Goal: Task Accomplishment & Management: Manage account settings

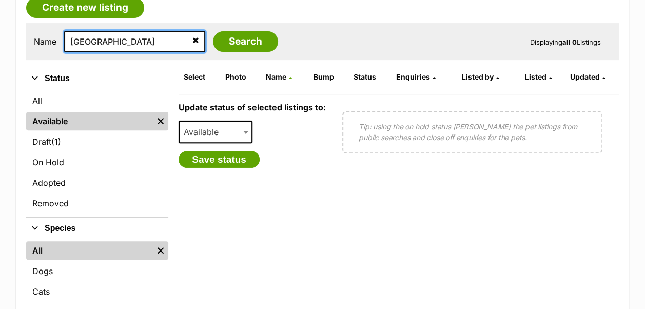
drag, startPoint x: 117, startPoint y: 41, endPoint x: 49, endPoint y: 55, distance: 69.2
click at [55, 42] on div "Name maldives Search" at bounding box center [156, 42] width 244 height 22
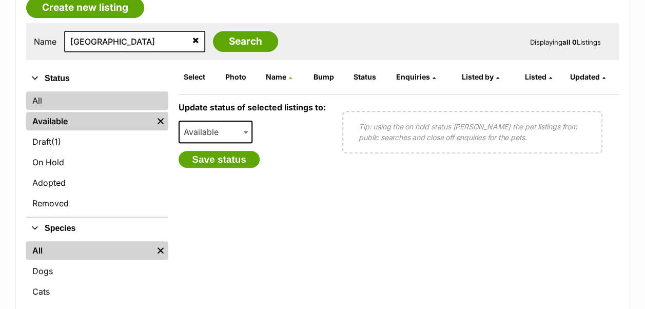
click at [45, 108] on link "All" at bounding box center [97, 100] width 142 height 18
click at [43, 106] on link "All" at bounding box center [97, 100] width 142 height 18
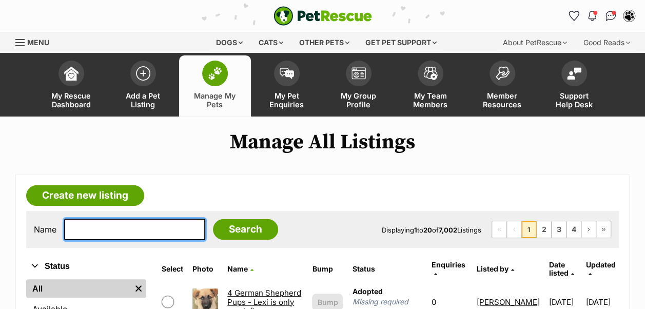
click at [117, 236] on input "text" at bounding box center [134, 229] width 141 height 22
type input "watsui"
click at [213, 219] on input "Search" at bounding box center [245, 229] width 65 height 21
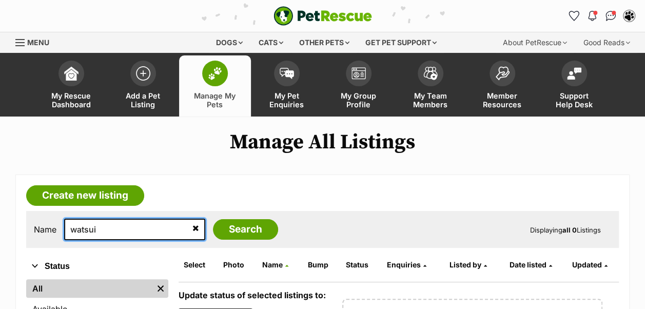
click at [118, 225] on input "watsui" at bounding box center [134, 229] width 141 height 22
type input "wat"
click at [213, 219] on input "Search" at bounding box center [245, 229] width 65 height 21
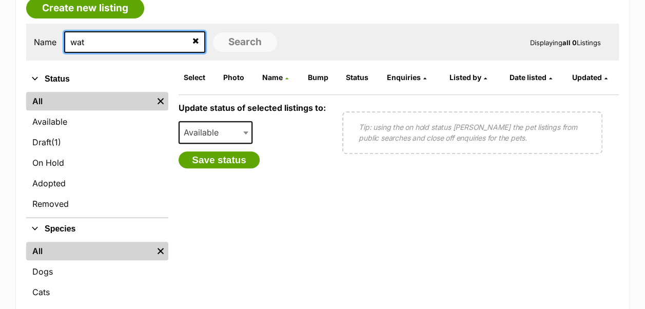
scroll to position [188, 0]
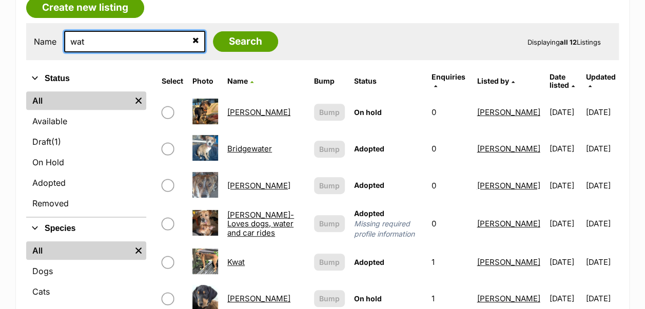
click at [131, 35] on input "wat" at bounding box center [134, 42] width 141 height 22
type input "watusi"
click at [213, 31] on input "Search" at bounding box center [245, 41] width 65 height 21
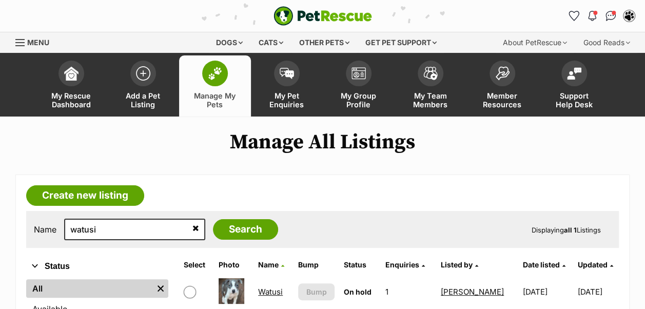
click at [274, 289] on link "Watusi" at bounding box center [270, 292] width 25 height 10
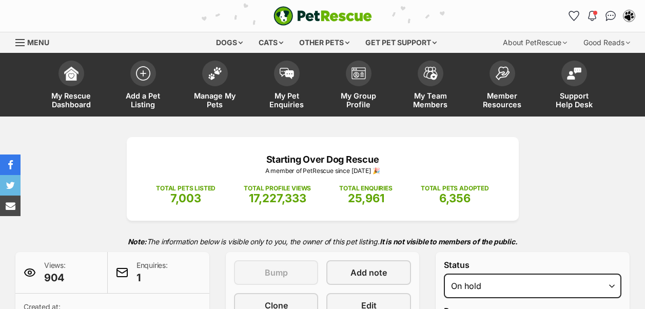
select select "reviewing_applications"
select select "active"
click at [444, 273] on select "Draft - not available as listing has enquires Available On hold Adopted" at bounding box center [532, 285] width 177 height 25
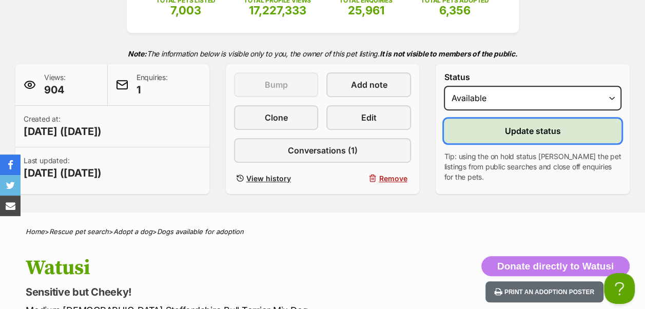
click at [508, 130] on span "Update status" at bounding box center [533, 131] width 56 height 12
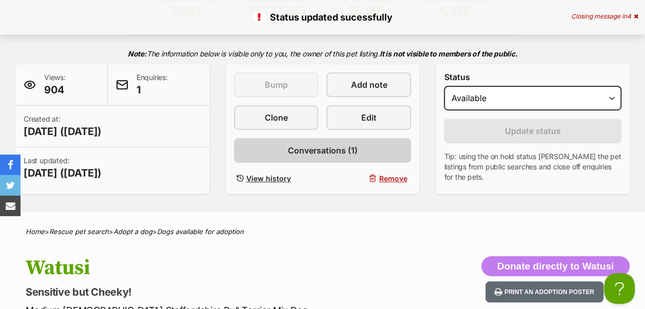
scroll to position [0, 0]
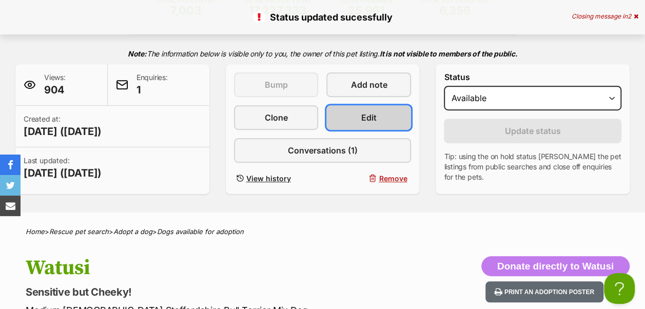
click at [376, 118] on span "Edit" at bounding box center [368, 117] width 15 height 12
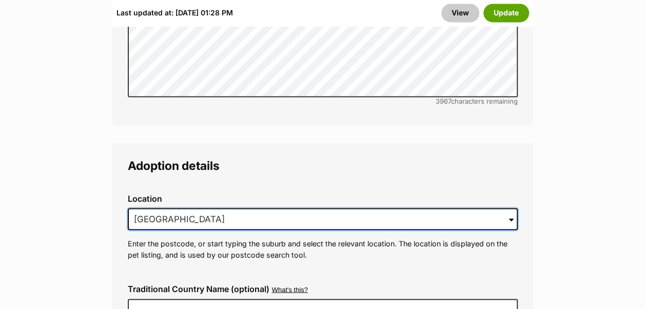
drag, startPoint x: 246, startPoint y: 195, endPoint x: 107, endPoint y: 198, distance: 138.5
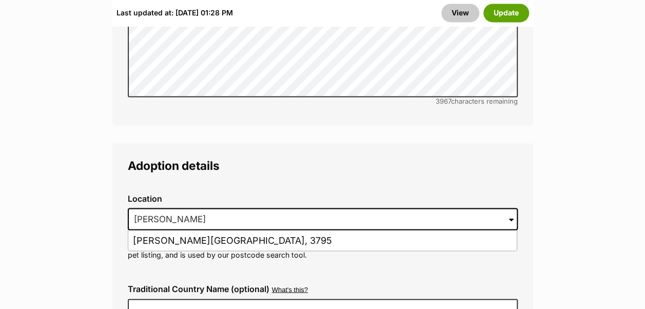
click at [175, 230] on li "[PERSON_NAME][GEOGRAPHIC_DATA], 3795" at bounding box center [322, 240] width 388 height 20
type input "[PERSON_NAME][GEOGRAPHIC_DATA], 3795"
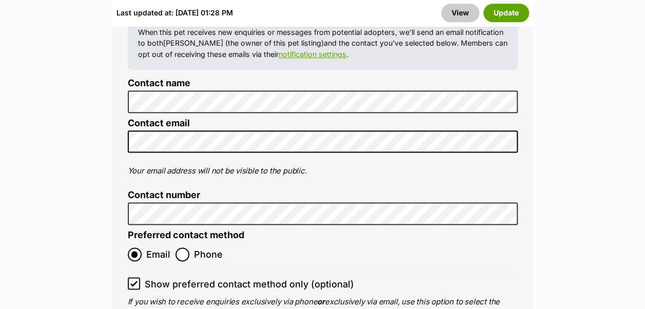
scroll to position [4325, 0]
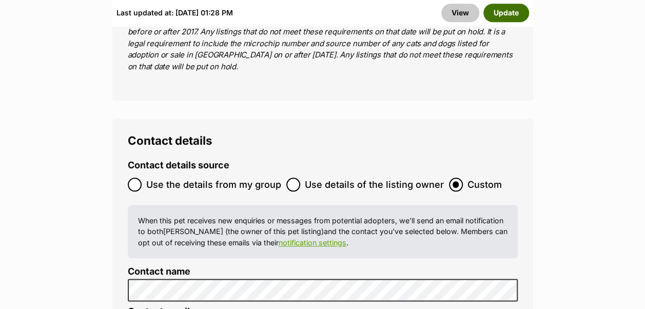
click at [508, 13] on button "Update" at bounding box center [506, 13] width 46 height 18
